Goal: Task Accomplishment & Management: Complete application form

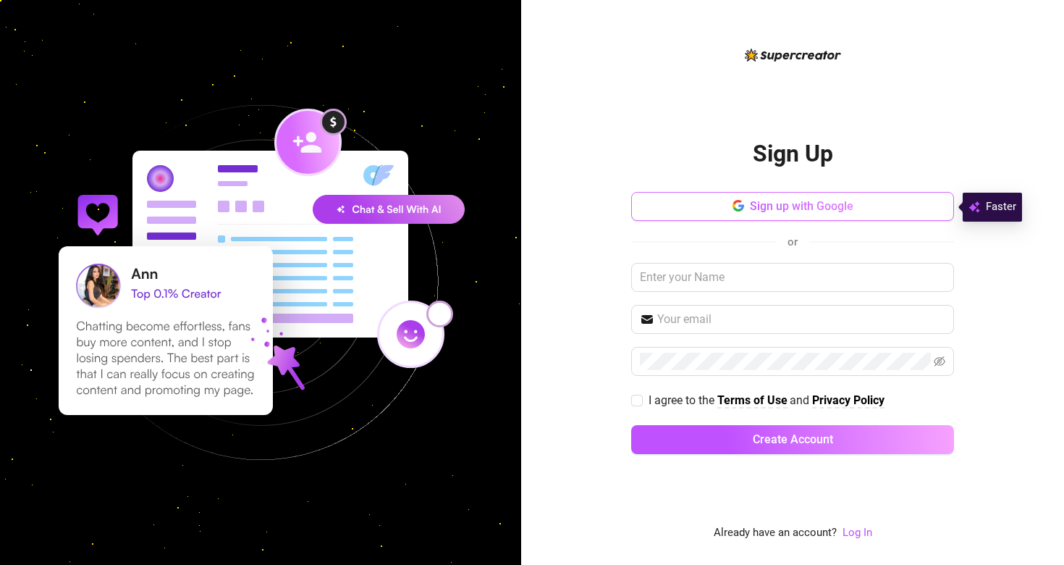
click at [759, 211] on span "Sign up with Google" at bounding box center [802, 206] width 104 height 14
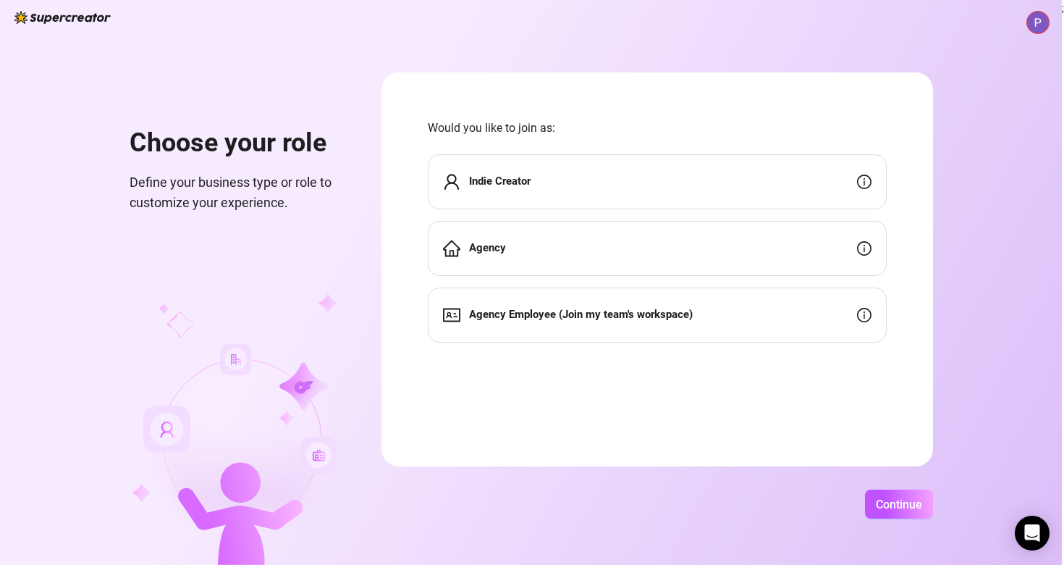
click at [588, 193] on div "Indie Creator" at bounding box center [657, 181] width 459 height 55
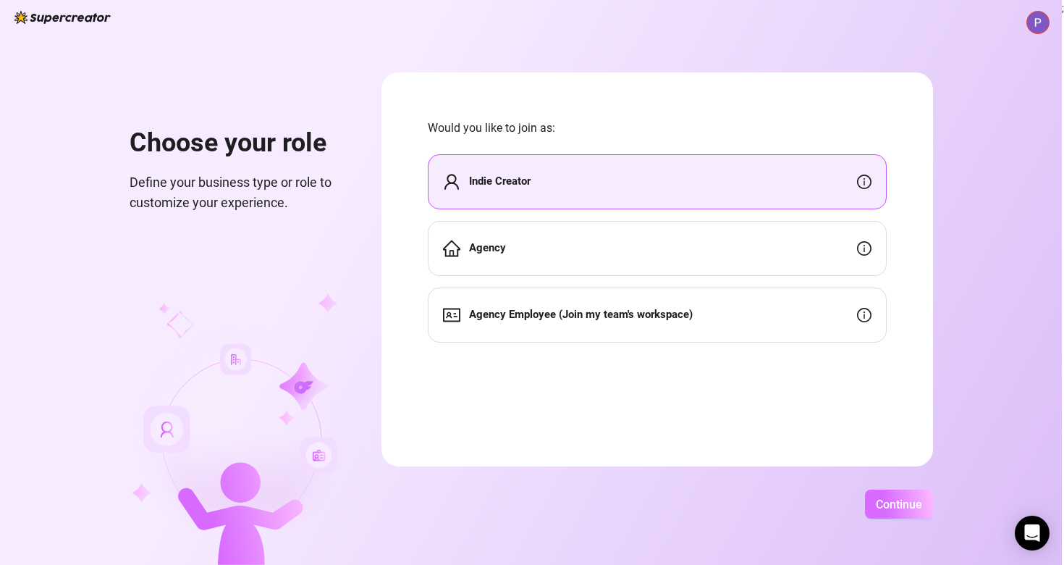
click at [922, 510] on span "Continue" at bounding box center [899, 504] width 46 height 14
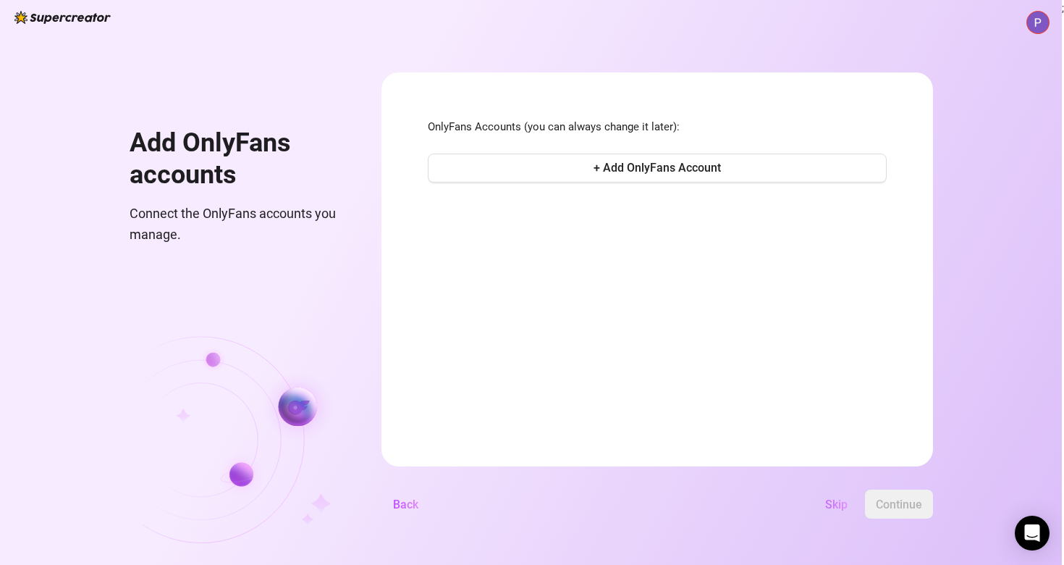
click at [848, 510] on span "Skip" at bounding box center [836, 504] width 22 height 14
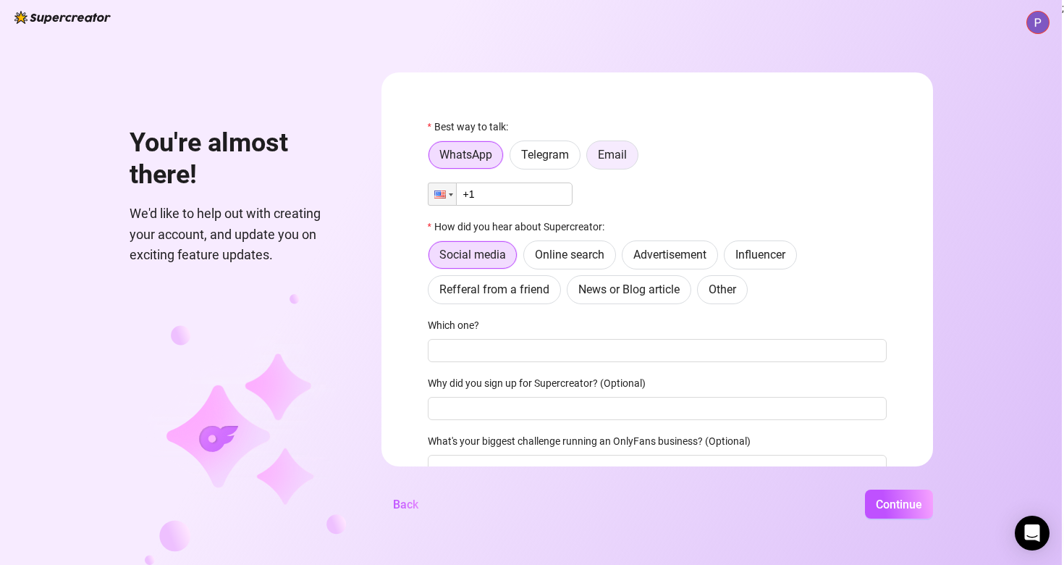
click at [638, 146] on label "Email" at bounding box center [612, 154] width 52 height 29
click at [591, 159] on input "Email" at bounding box center [591, 159] width 0 height 0
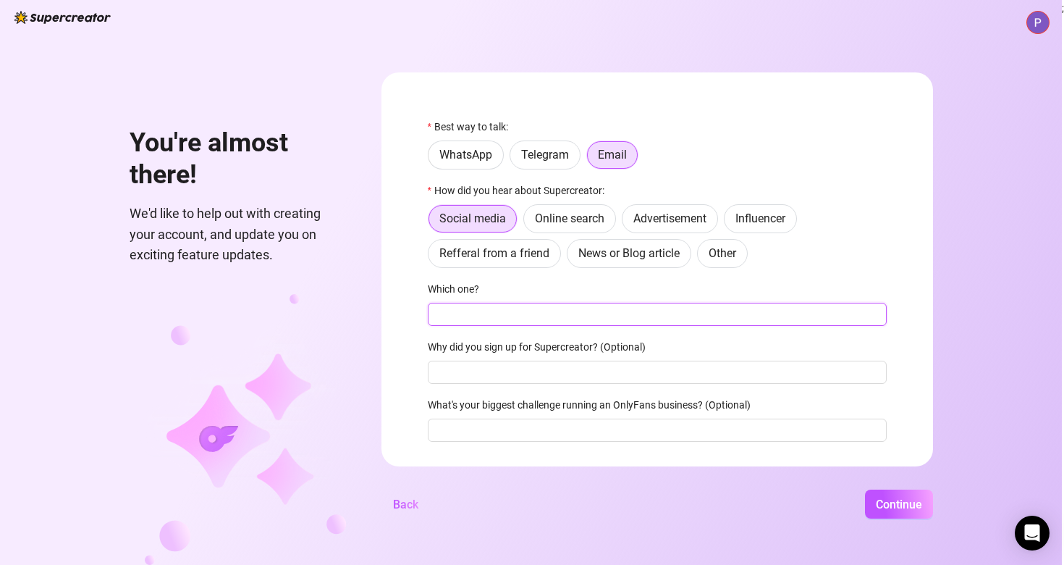
click at [588, 310] on input "Which one?" at bounding box center [657, 314] width 459 height 23
click at [911, 483] on div "You're almost there! We'd like to help out with creating your account, and upda…" at bounding box center [531, 282] width 1062 height 565
click at [918, 505] on span "Continue" at bounding box center [899, 504] width 46 height 14
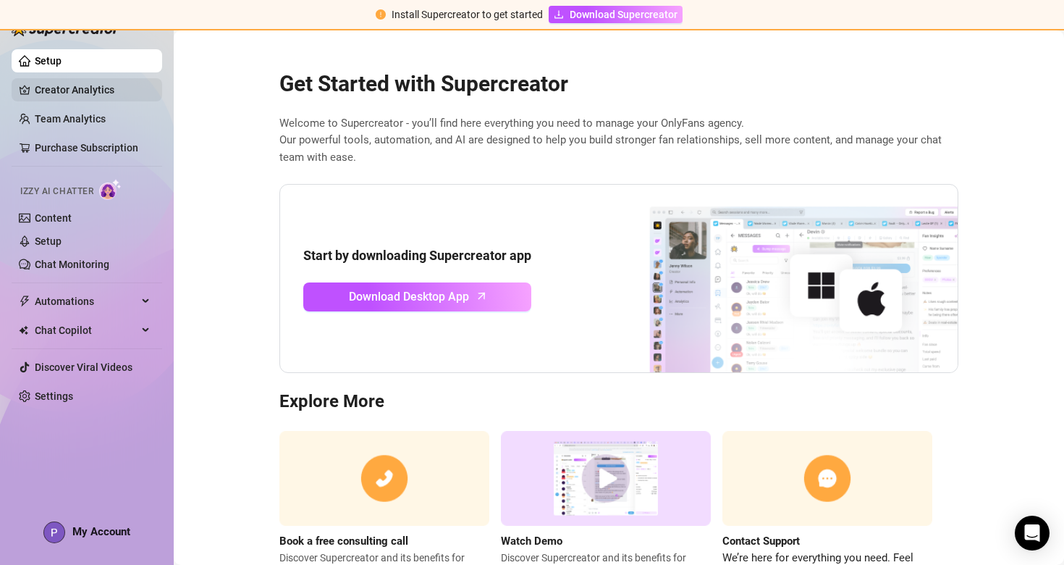
click at [143, 92] on link "Creator Analytics" at bounding box center [93, 89] width 116 height 23
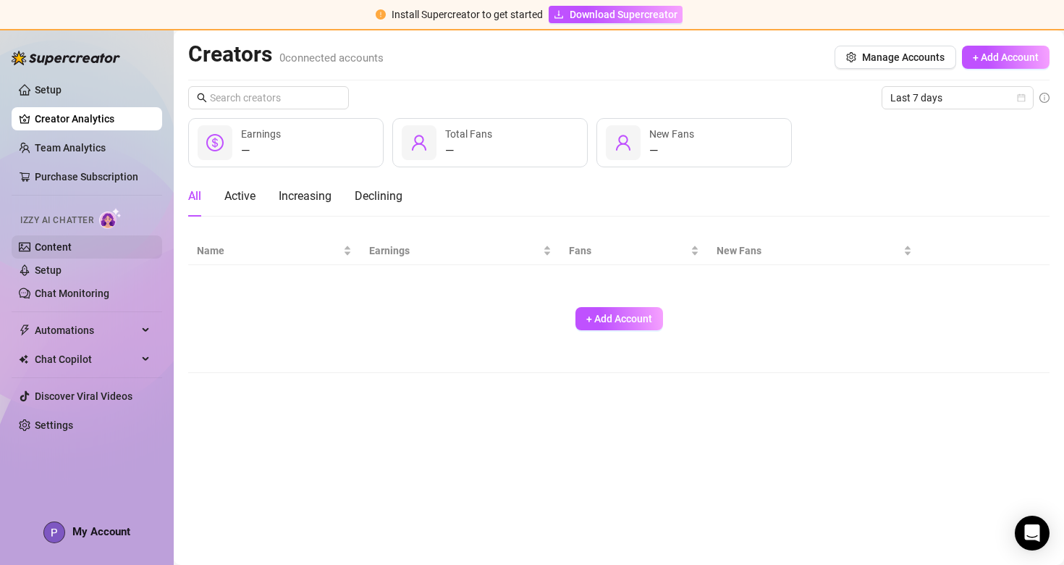
click at [72, 250] on link "Content" at bounding box center [53, 247] width 37 height 12
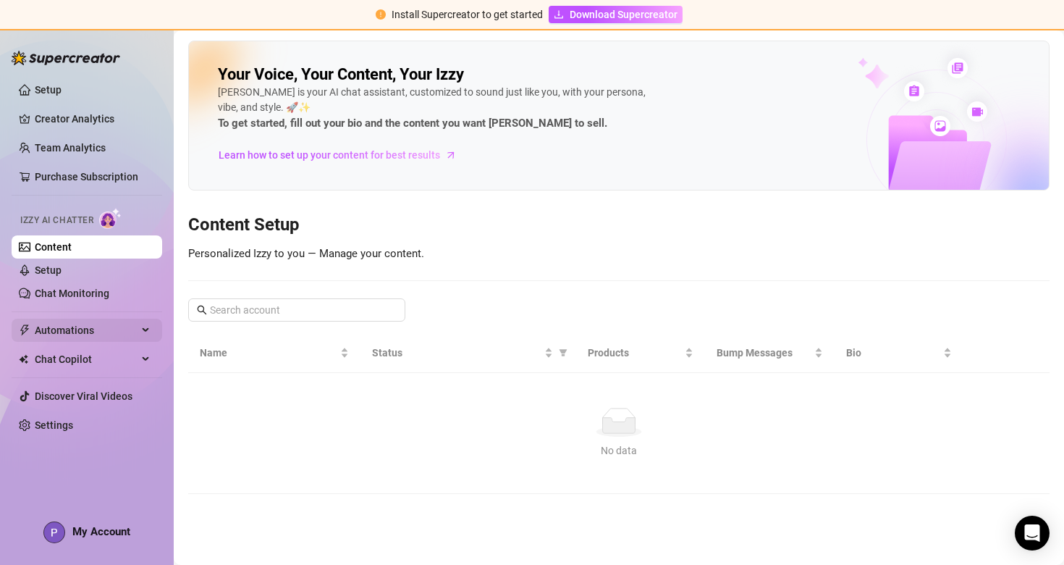
click at [154, 329] on div "Automations" at bounding box center [87, 329] width 151 height 23
